Goal: Use online tool/utility: Utilize a website feature to perform a specific function

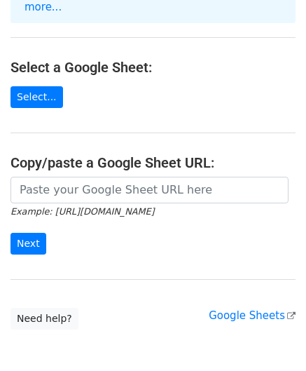
scroll to position [140, 0]
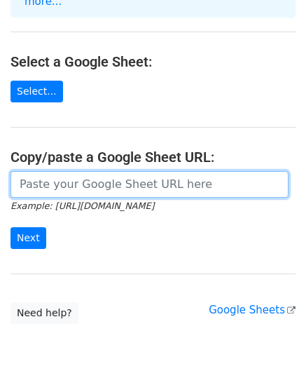
click at [85, 171] on input "url" at bounding box center [150, 184] width 278 height 27
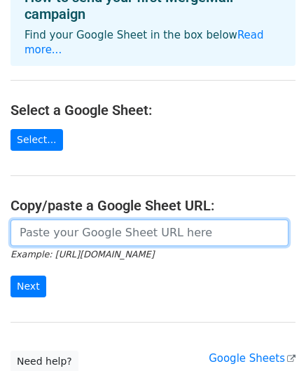
scroll to position [70, 0]
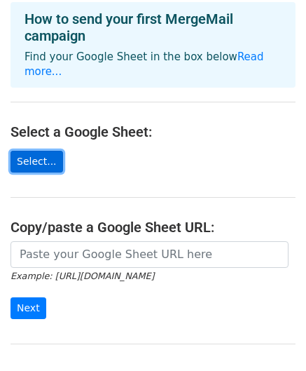
click at [38, 151] on link "Select..." at bounding box center [37, 162] width 53 height 22
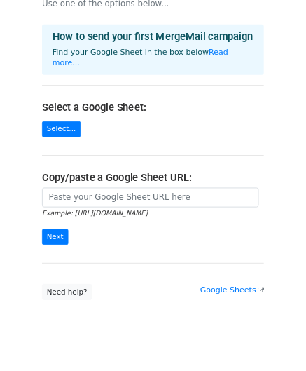
scroll to position [45, 0]
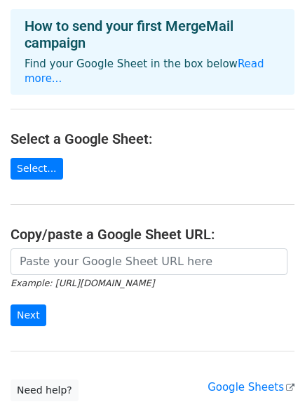
scroll to position [78, 0]
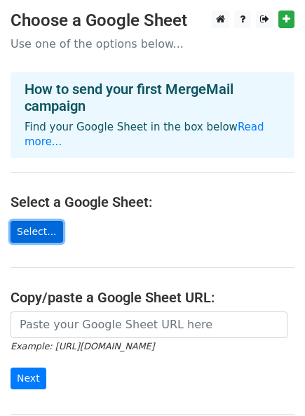
click at [34, 221] on link "Select..." at bounding box center [37, 232] width 53 height 22
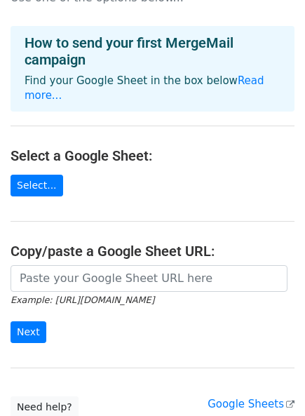
scroll to position [78, 0]
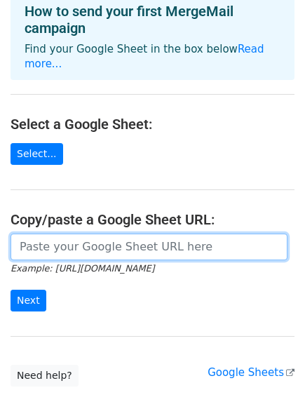
click at [114, 233] on input "url" at bounding box center [149, 246] width 277 height 27
paste input "[URL][DOMAIN_NAME]"
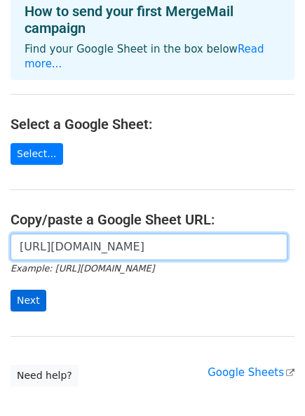
type input "[URL][DOMAIN_NAME]"
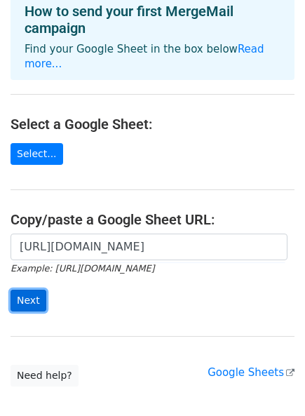
click at [30, 290] on input "Next" at bounding box center [29, 301] width 36 height 22
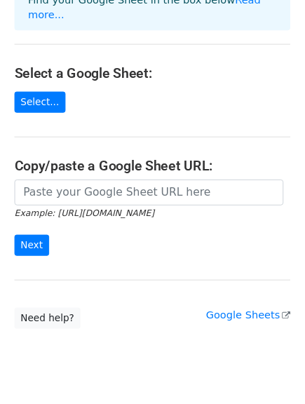
scroll to position [235, 0]
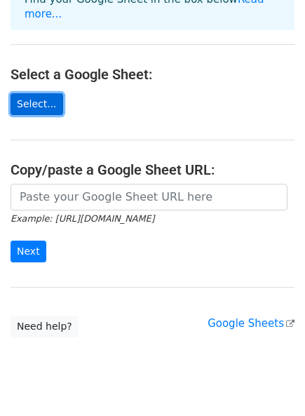
click at [40, 93] on link "Select..." at bounding box center [37, 104] width 53 height 22
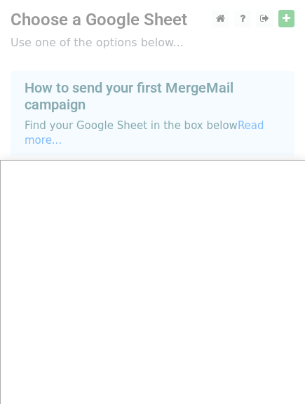
scroll to position [0, 0]
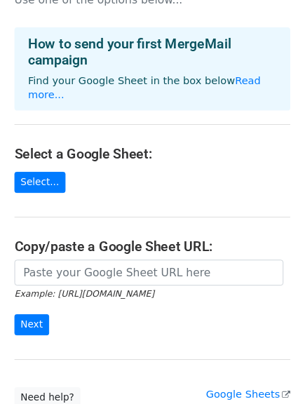
scroll to position [78, 0]
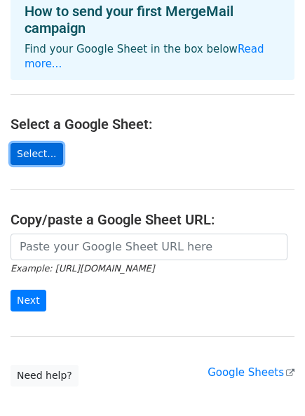
click at [41, 144] on link "Select..." at bounding box center [37, 154] width 53 height 22
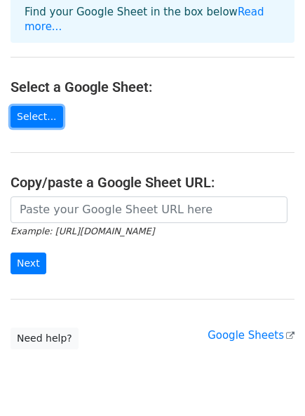
scroll to position [144, 0]
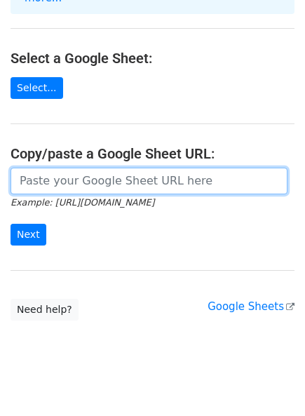
click at [178, 168] on input "url" at bounding box center [149, 181] width 277 height 27
paste input "https://docs.google.com/spreadsheets/d/1b-729EkEDwAP6kOCgu3Om_YUmz02-EA2/edit?u…"
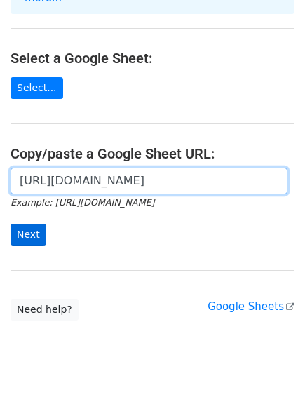
type input "https://docs.google.com/spreadsheets/d/1b-729EkEDwAP6kOCgu3Om_YUmz02-EA2/edit?u…"
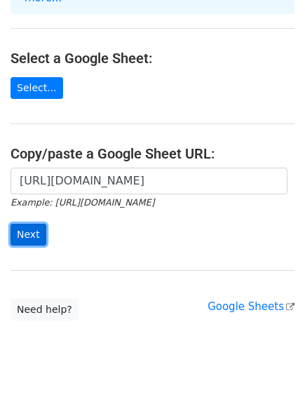
click at [26, 224] on input "Next" at bounding box center [29, 235] width 36 height 22
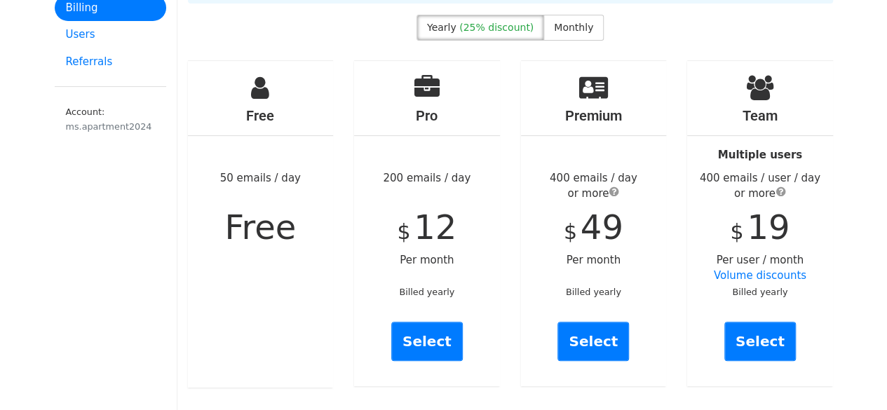
scroll to position [140, 0]
